Goal: Information Seeking & Learning: Learn about a topic

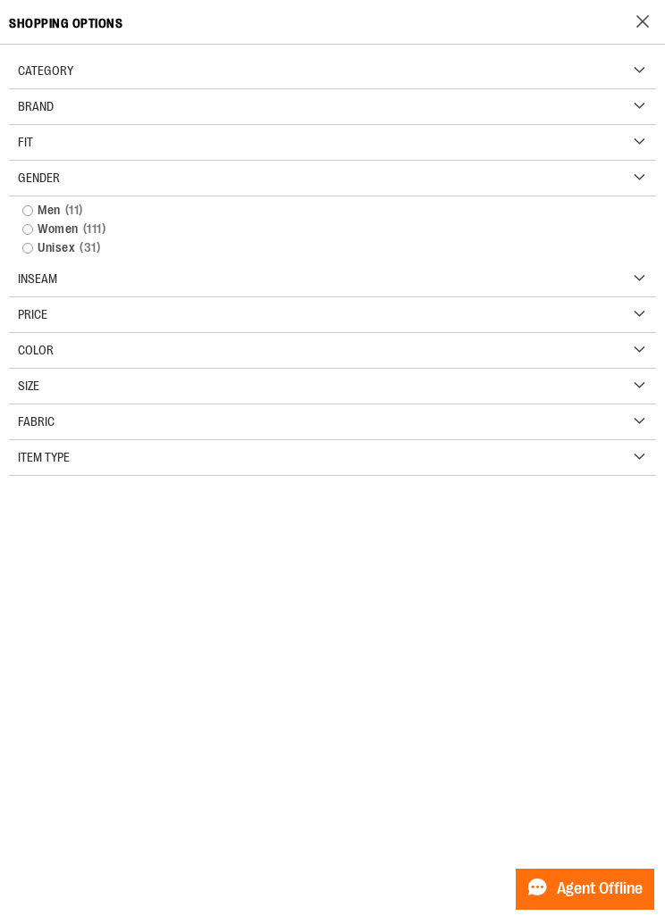
click at [28, 213] on link "Men 11 items" at bounding box center [332, 210] width 638 height 19
click at [33, 222] on link "Women 111 items" at bounding box center [332, 229] width 638 height 19
click at [13, 195] on div "Gender" at bounding box center [332, 179] width 647 height 36
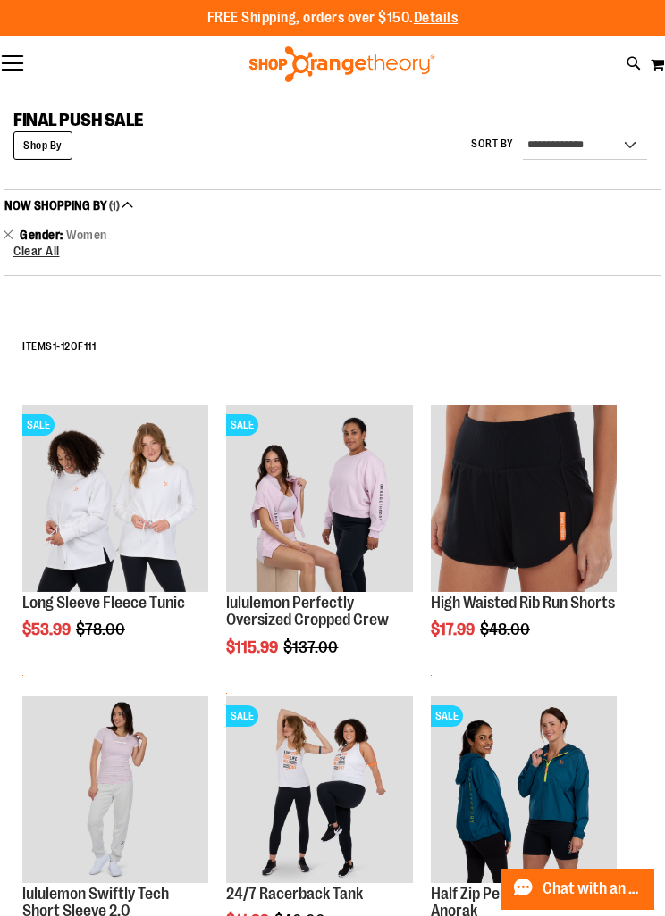
click at [40, 244] on span "Clear All" at bounding box center [36, 251] width 46 height 14
click at [13, 235] on link "Remove This Item" at bounding box center [9, 234] width 12 height 18
click at [4, 238] on link "Remove This Item" at bounding box center [9, 234] width 12 height 18
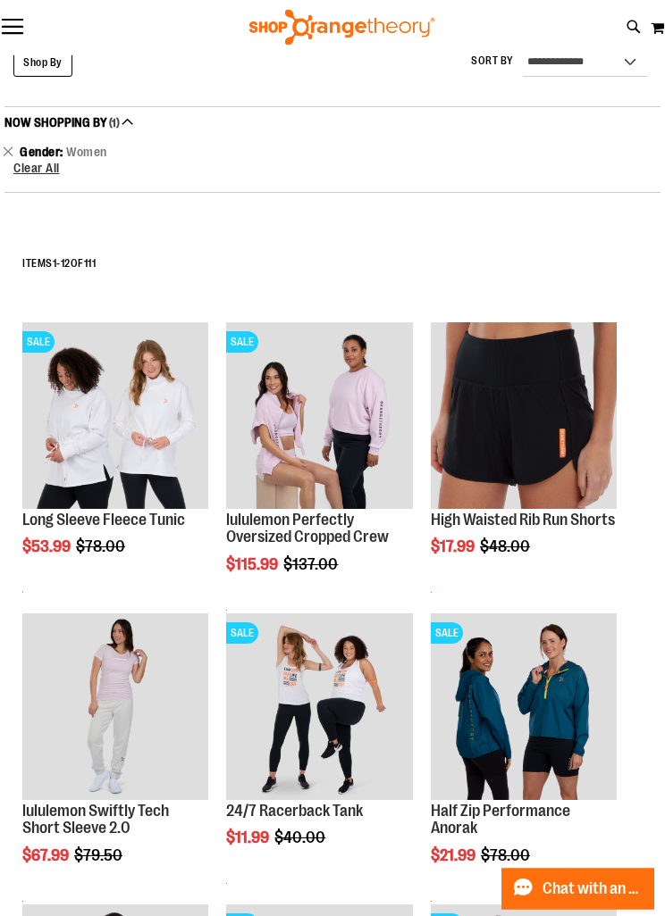
scroll to position [31, 0]
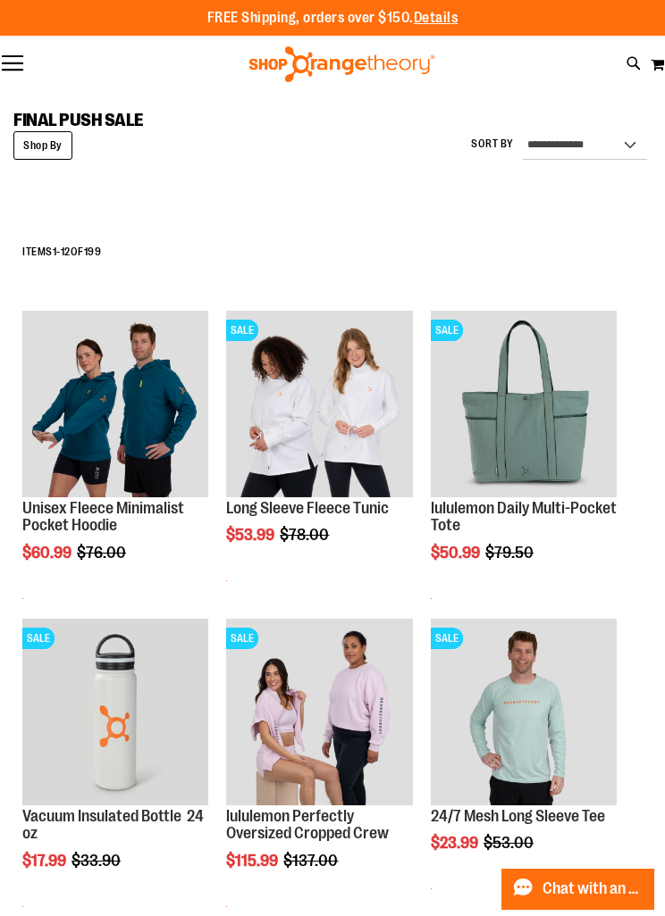
click at [70, 132] on strong "Shop By" at bounding box center [42, 145] width 59 height 29
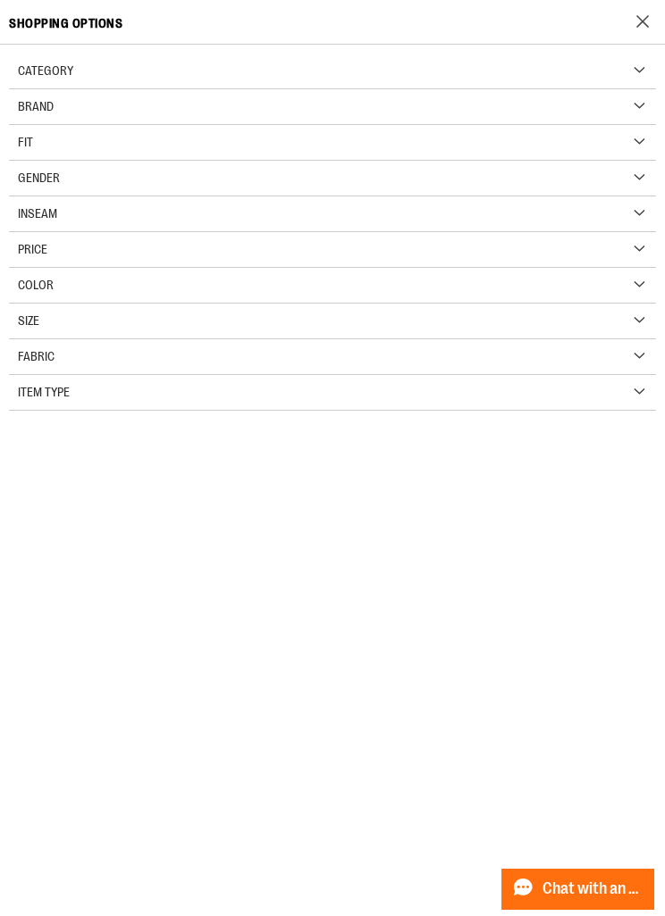
click at [103, 172] on div "Gender" at bounding box center [332, 179] width 647 height 36
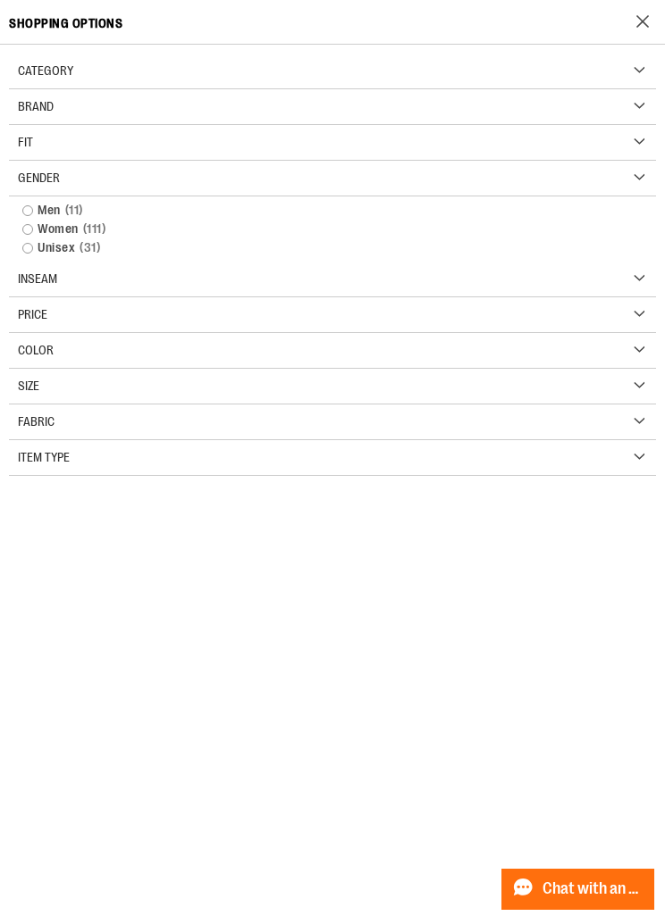
click at [33, 203] on link "Men 11 items" at bounding box center [332, 210] width 638 height 19
click at [33, 193] on div "Gender" at bounding box center [332, 179] width 647 height 36
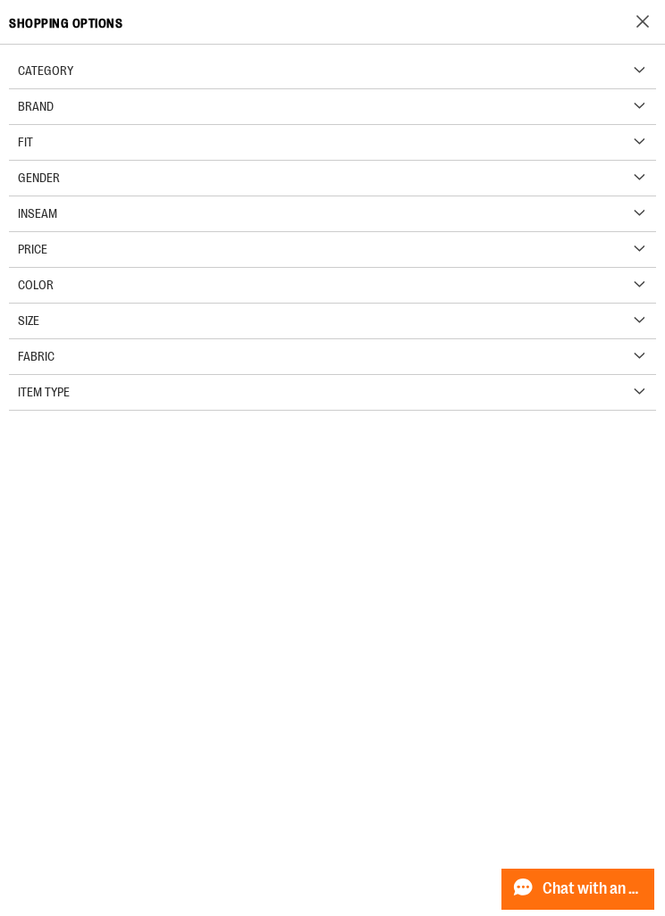
click at [68, 183] on div "Gender" at bounding box center [332, 179] width 647 height 36
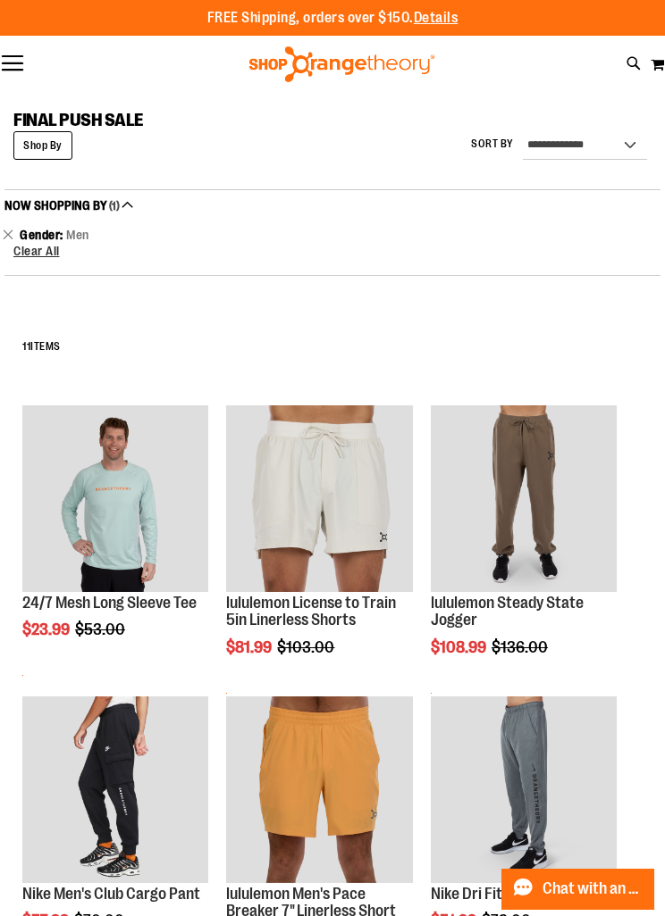
click at [45, 203] on button "Now Shopping by" at bounding box center [66, 205] width 124 height 31
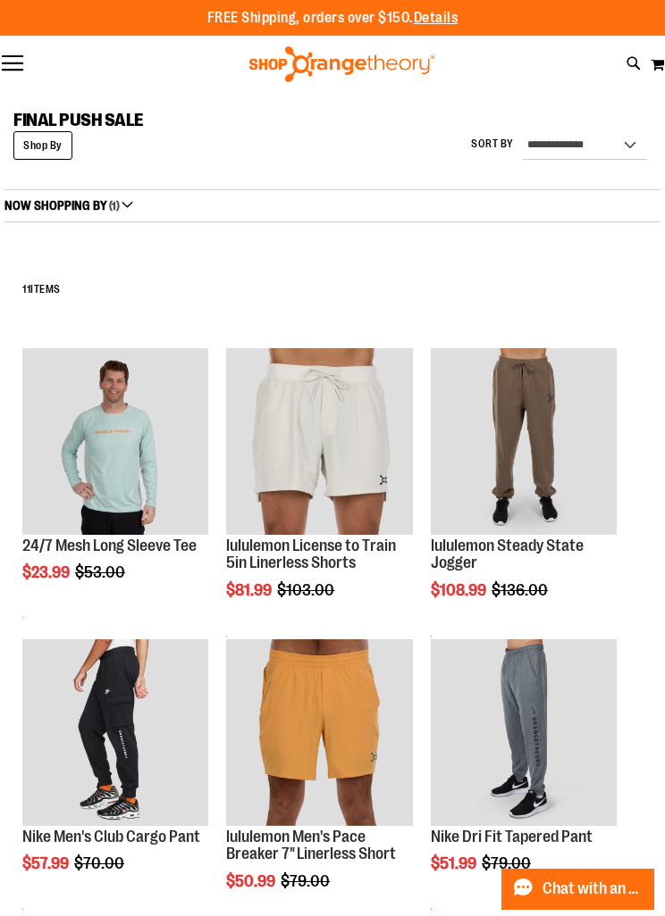
click at [58, 145] on strong "Shop By" at bounding box center [42, 145] width 59 height 29
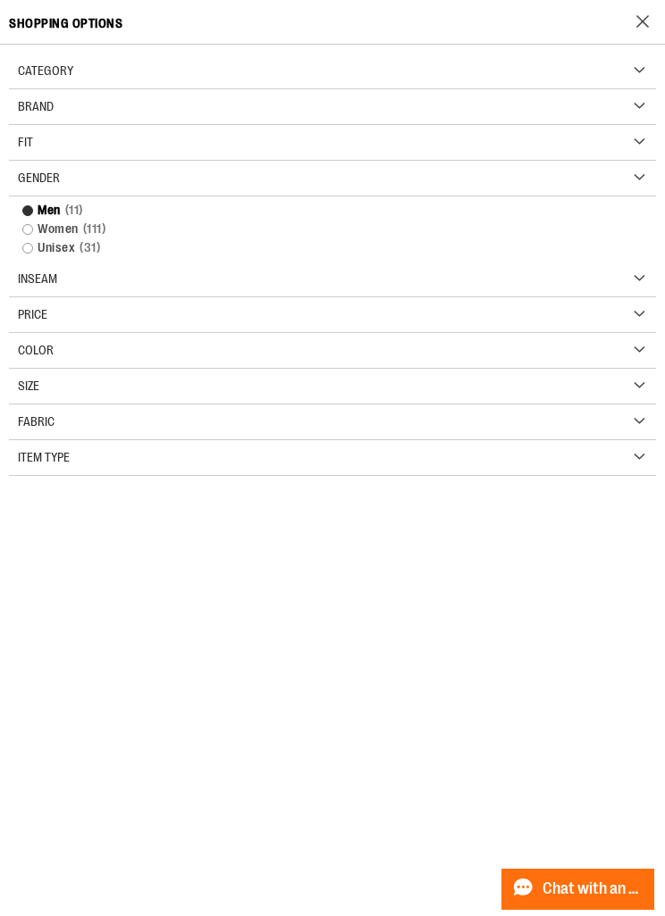
click at [661, 14] on div "Shop By" at bounding box center [643, 21] width 43 height 43
click at [632, 26] on strong "Shop By" at bounding box center [641, 21] width 36 height 27
